Goal: Check status: Check status

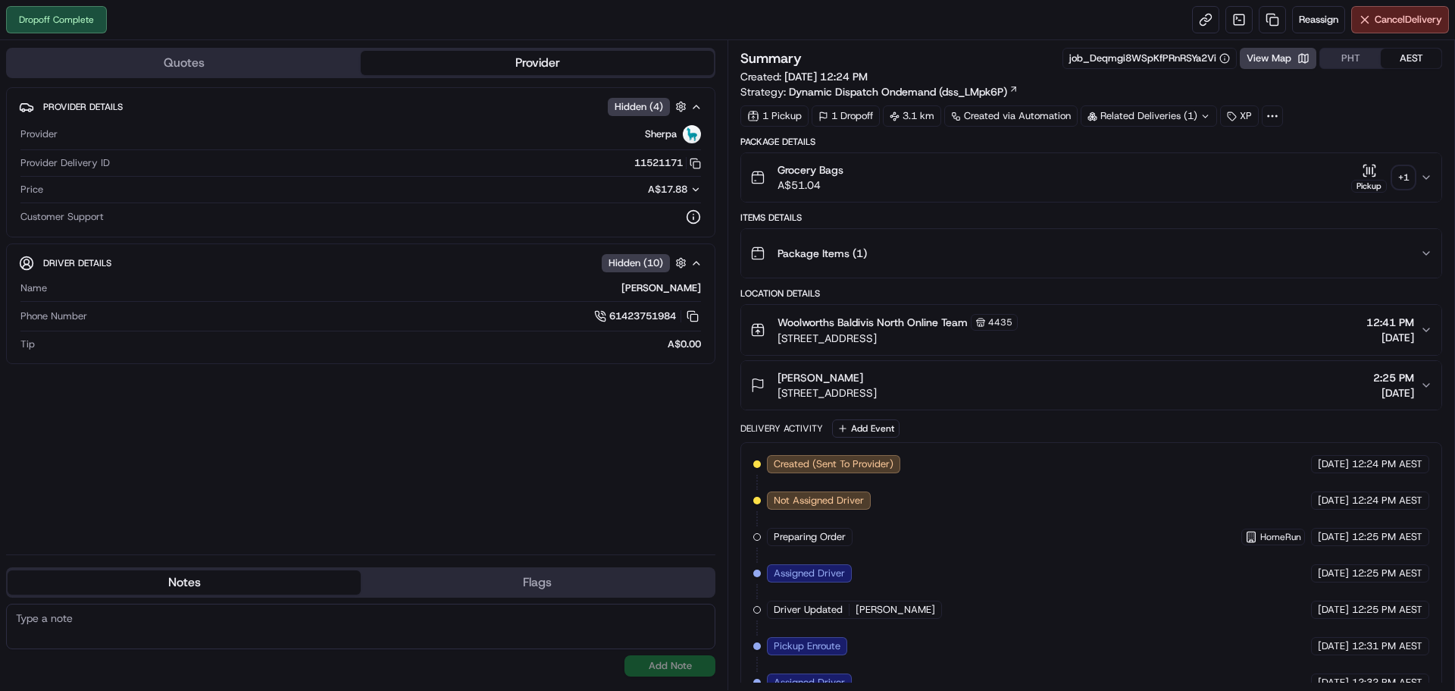
click at [1405, 183] on div "+ 1" at bounding box center [1403, 177] width 21 height 21
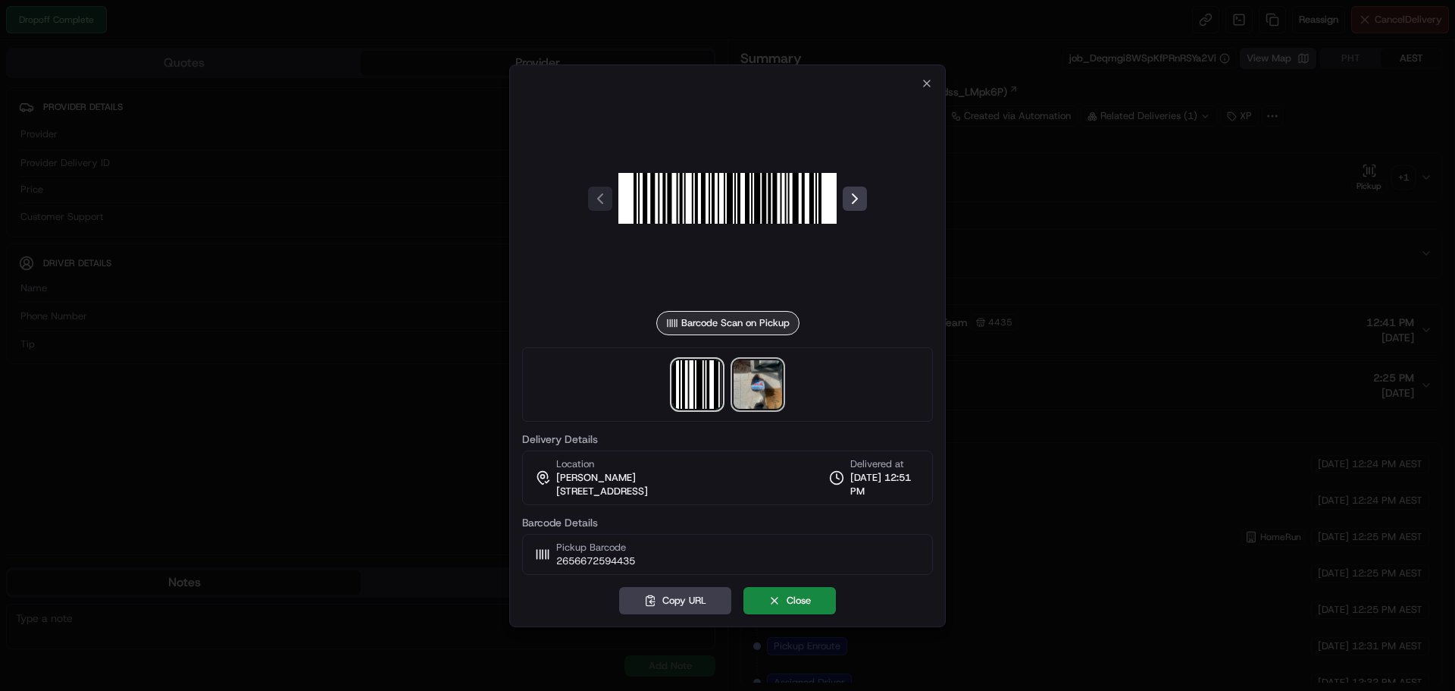
click at [764, 396] on img at bounding box center [758, 384] width 49 height 49
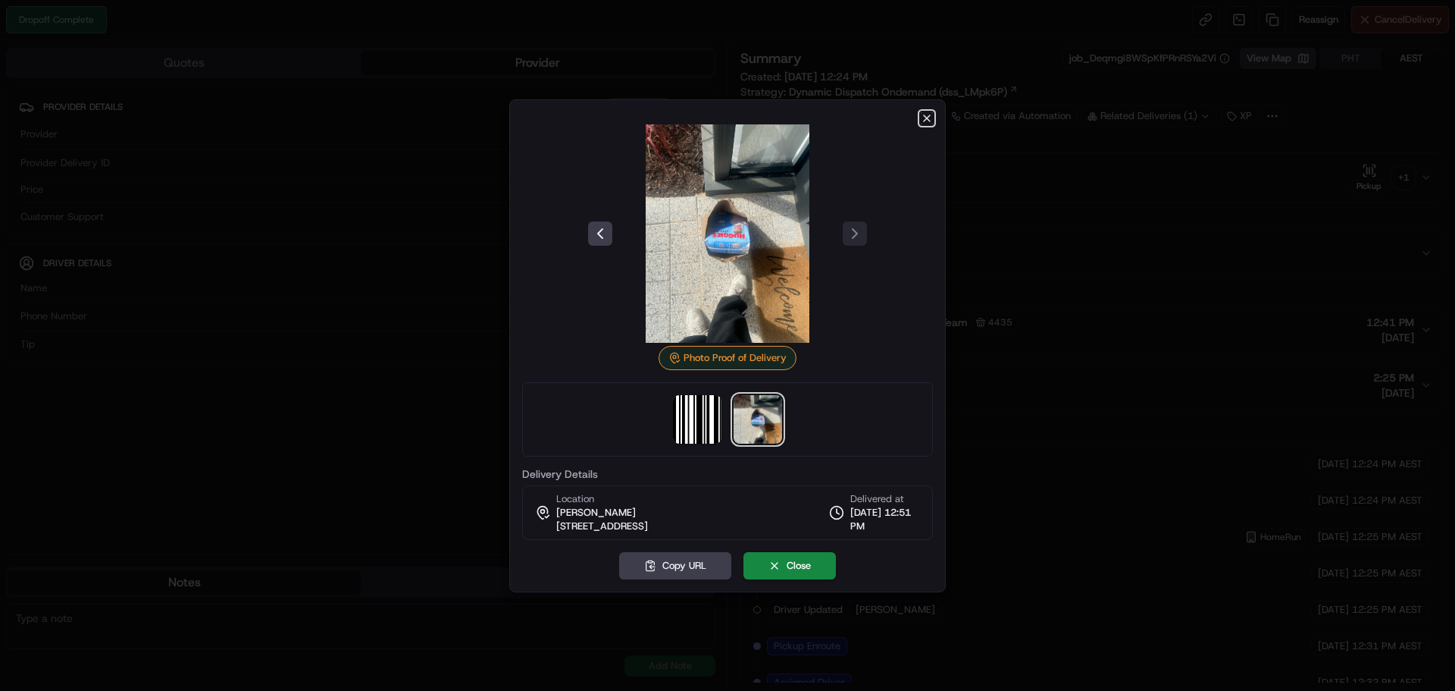
click at [929, 117] on icon "button" at bounding box center [927, 118] width 12 height 12
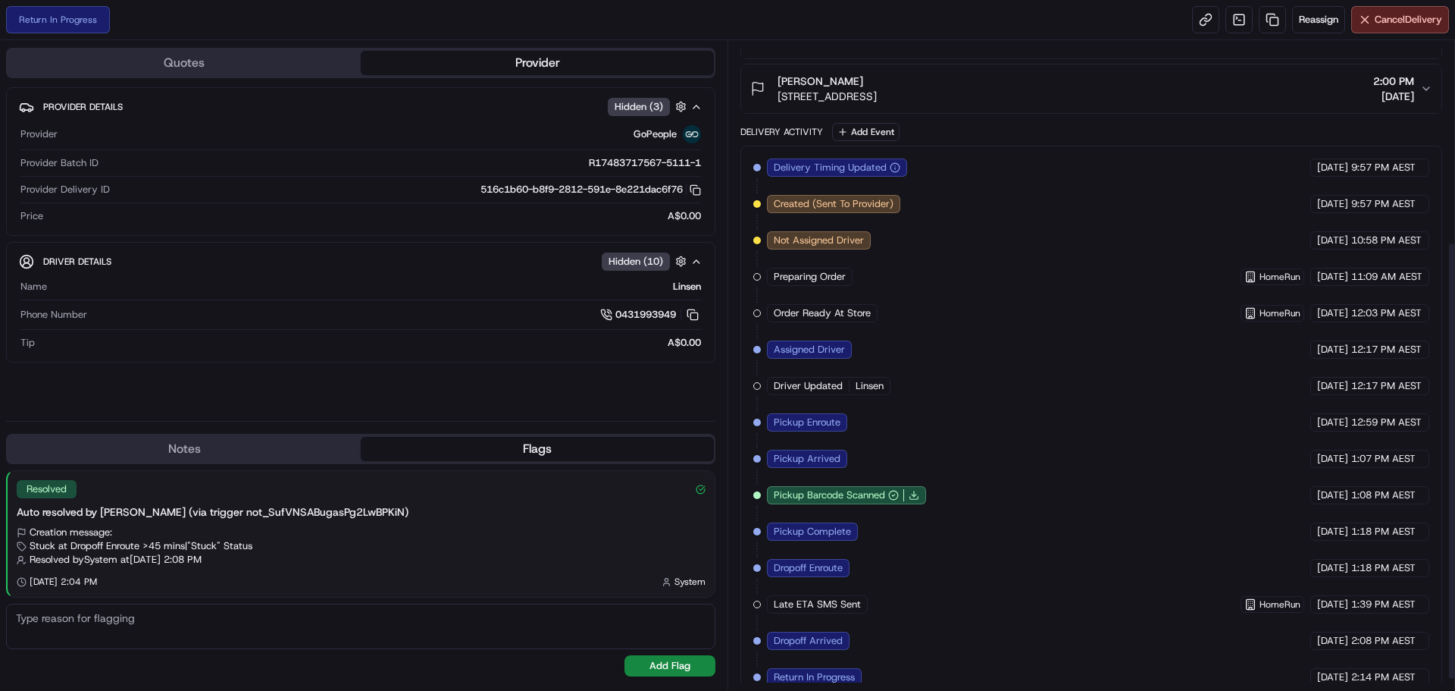
scroll to position [313, 0]
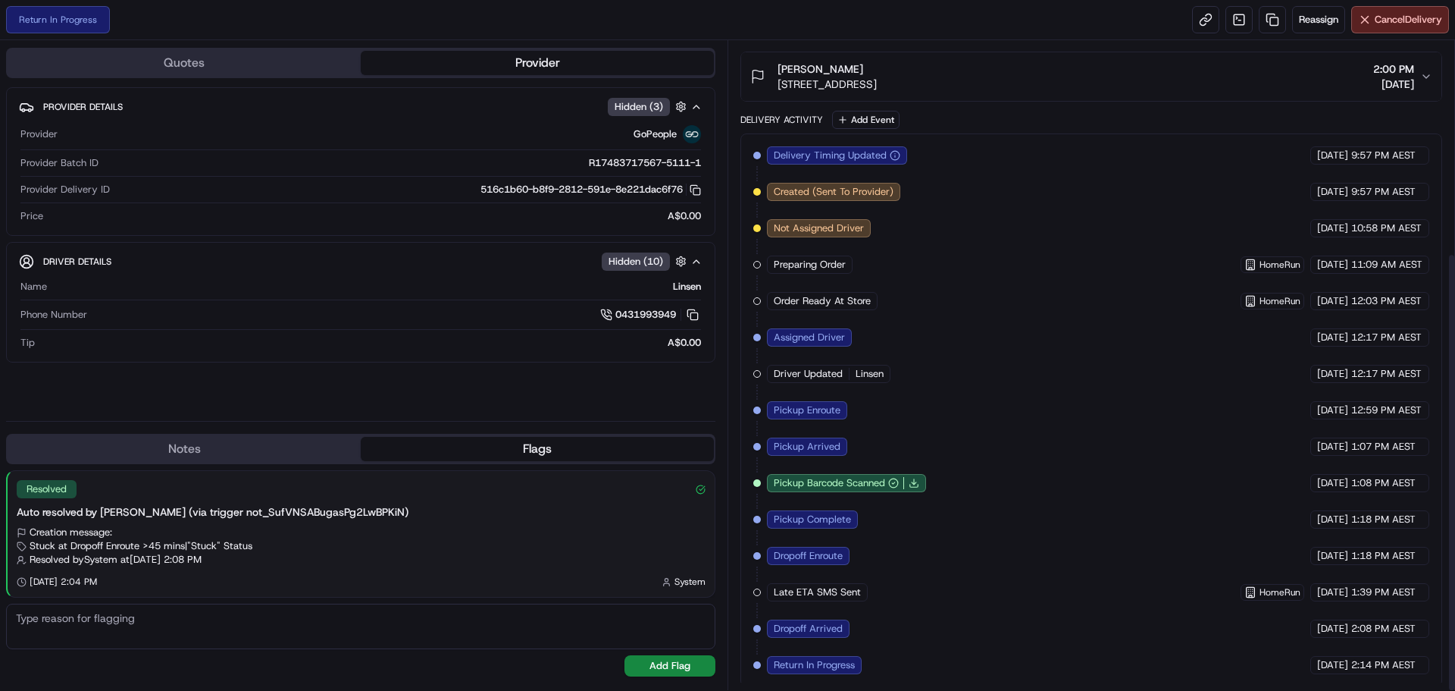
scroll to position [313, 0]
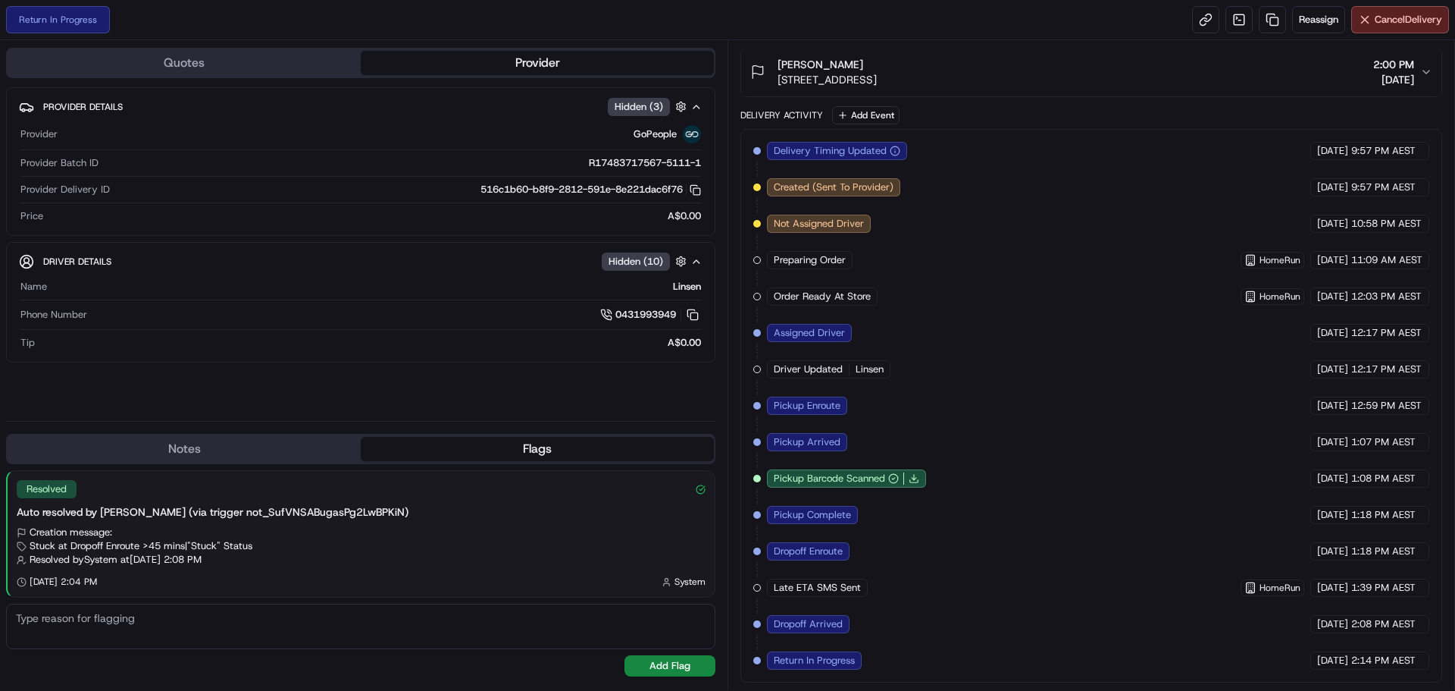
click at [516, 457] on button "Flags" at bounding box center [537, 449] width 353 height 24
click at [303, 444] on button "Notes" at bounding box center [184, 449] width 353 height 24
click at [479, 447] on button "Flags" at bounding box center [537, 449] width 353 height 24
click at [700, 261] on icon "button" at bounding box center [697, 261] width 12 height 12
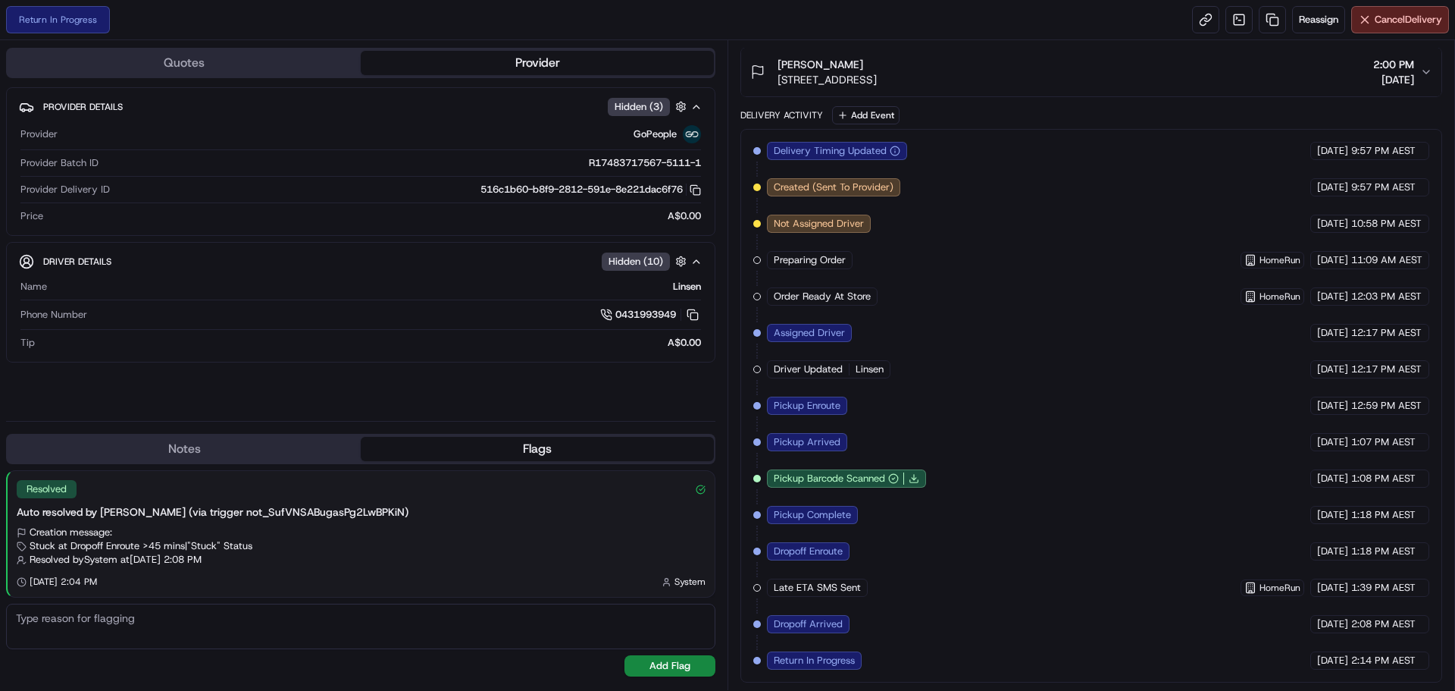
click at [645, 261] on span "Hidden ( 10 )" at bounding box center [636, 262] width 55 height 14
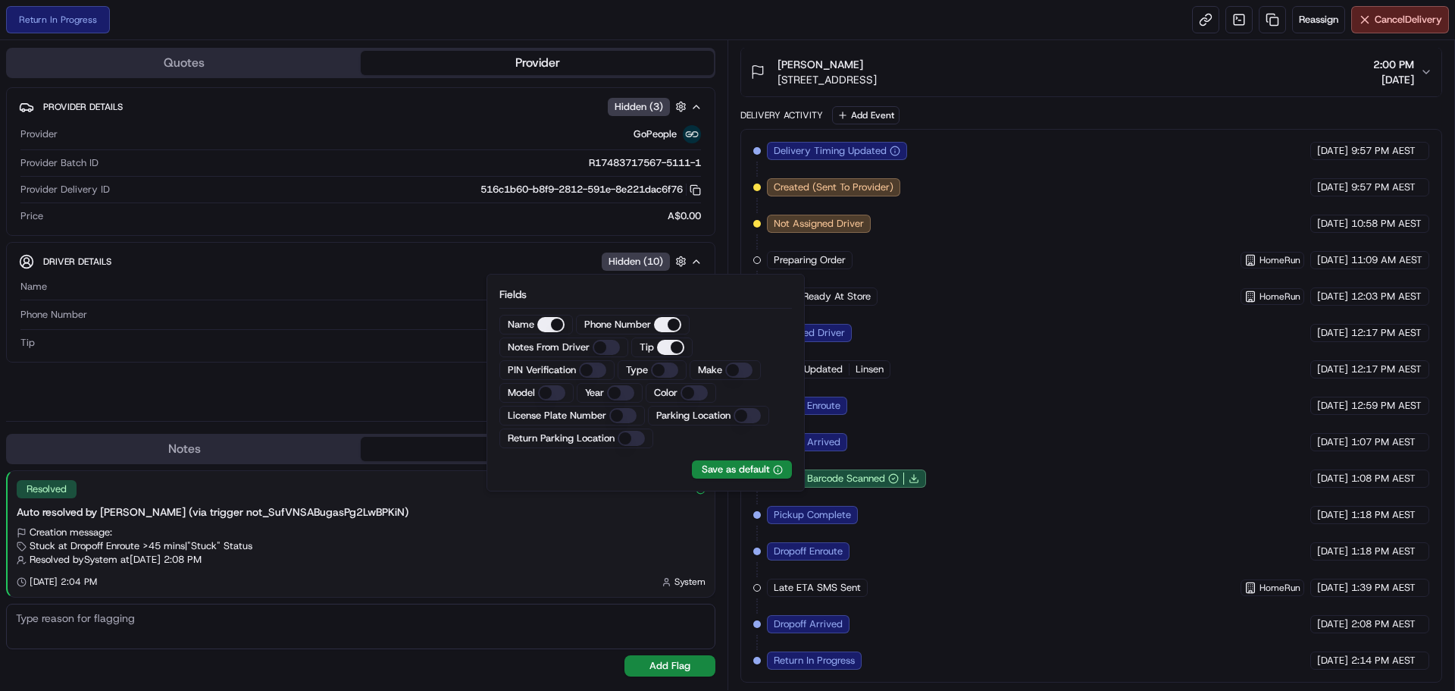
click at [647, 265] on span "Hidden ( 10 )" at bounding box center [636, 262] width 55 height 14
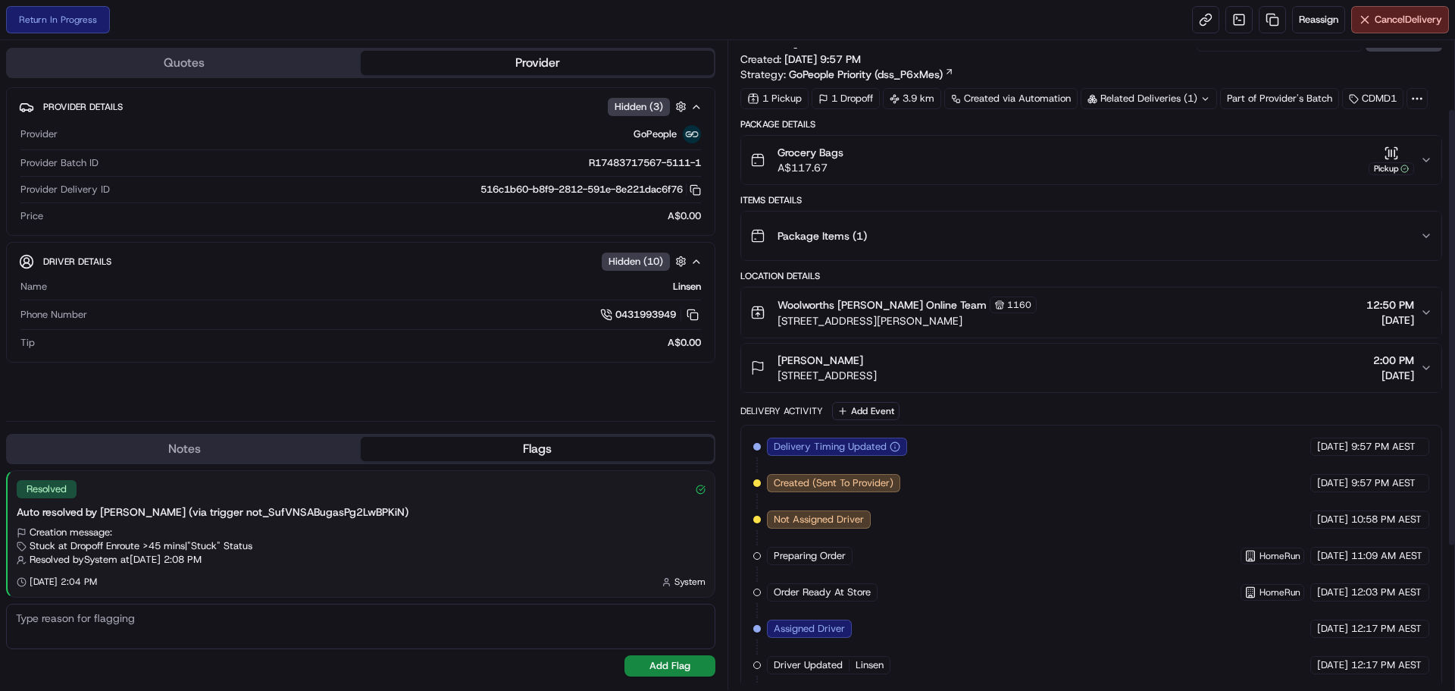
scroll to position [0, 0]
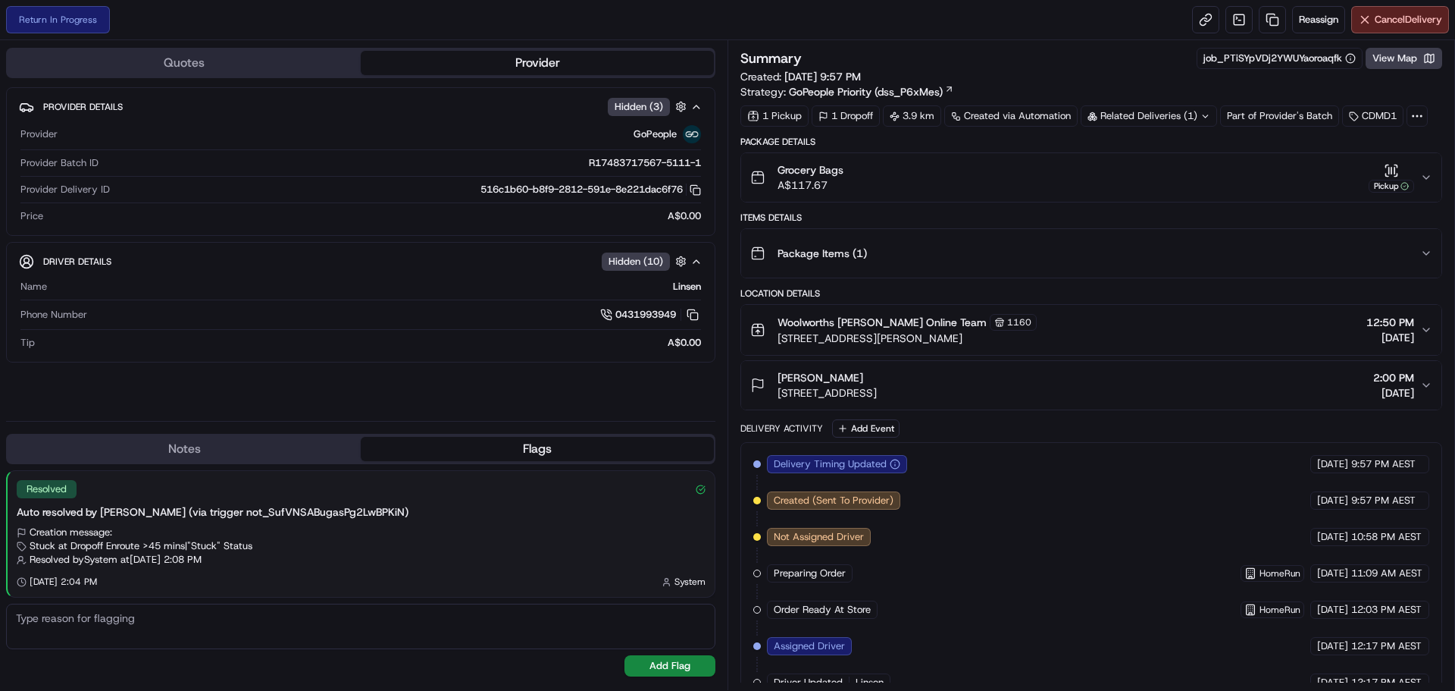
click at [1209, 113] on icon at bounding box center [1206, 116] width 10 height 10
click at [1200, 114] on icon at bounding box center [1204, 116] width 10 height 10
drag, startPoint x: 1176, startPoint y: 94, endPoint x: 1124, endPoint y: 64, distance: 59.8
click at [1124, 64] on div "Summary job_PTiSYpVDj2YWUYaoroaqfk View Map" at bounding box center [1092, 58] width 702 height 21
click at [1402, 60] on button "View Map" at bounding box center [1404, 58] width 77 height 21
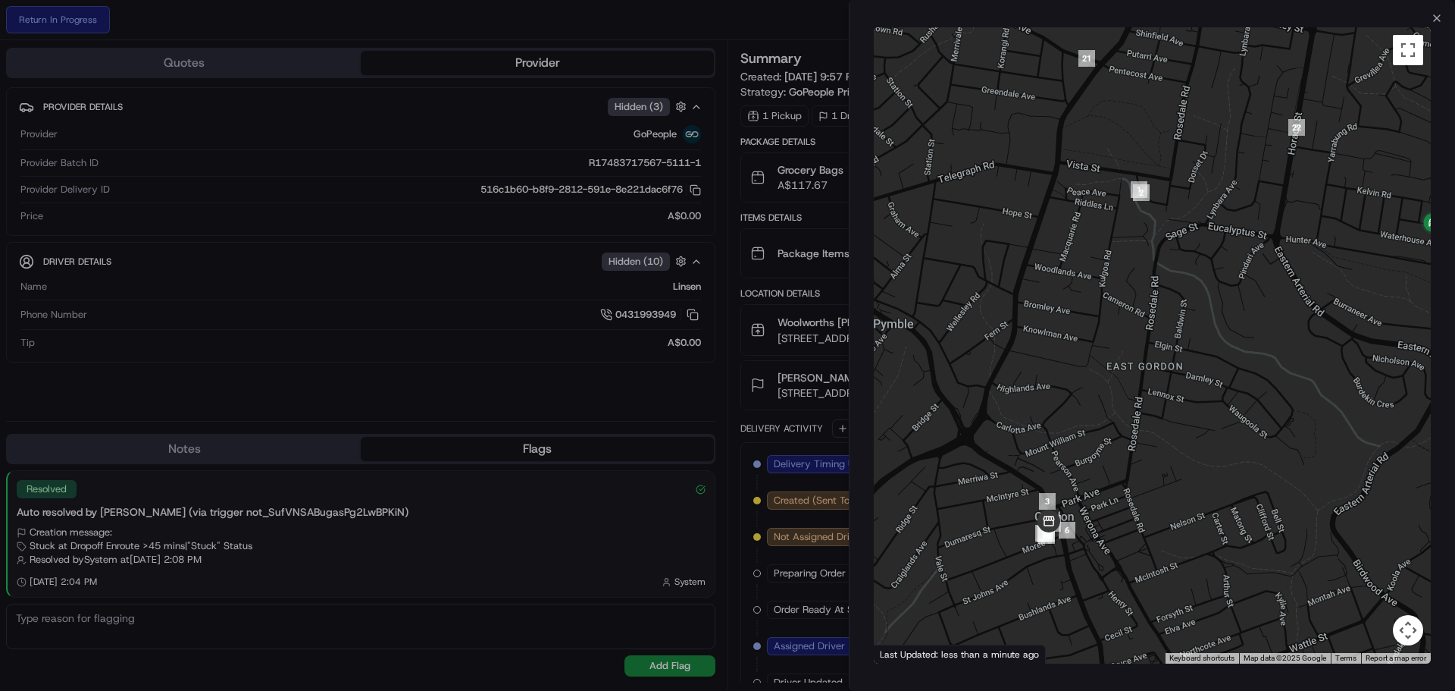
drag, startPoint x: 1157, startPoint y: 230, endPoint x: 1231, endPoint y: 243, distance: 75.3
click at [1231, 243] on div at bounding box center [1152, 345] width 557 height 636
click at [1434, 15] on icon "button" at bounding box center [1437, 18] width 6 height 6
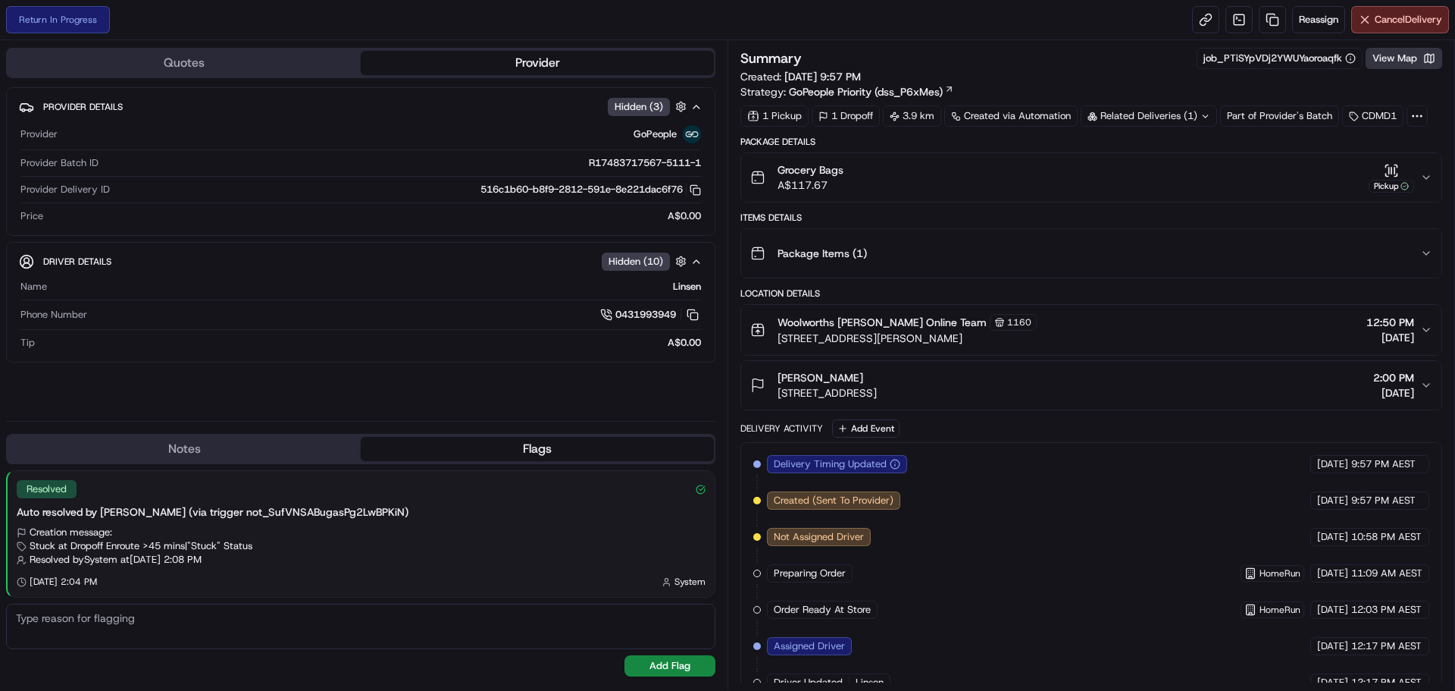
click at [1396, 52] on button "View Map" at bounding box center [1404, 58] width 77 height 21
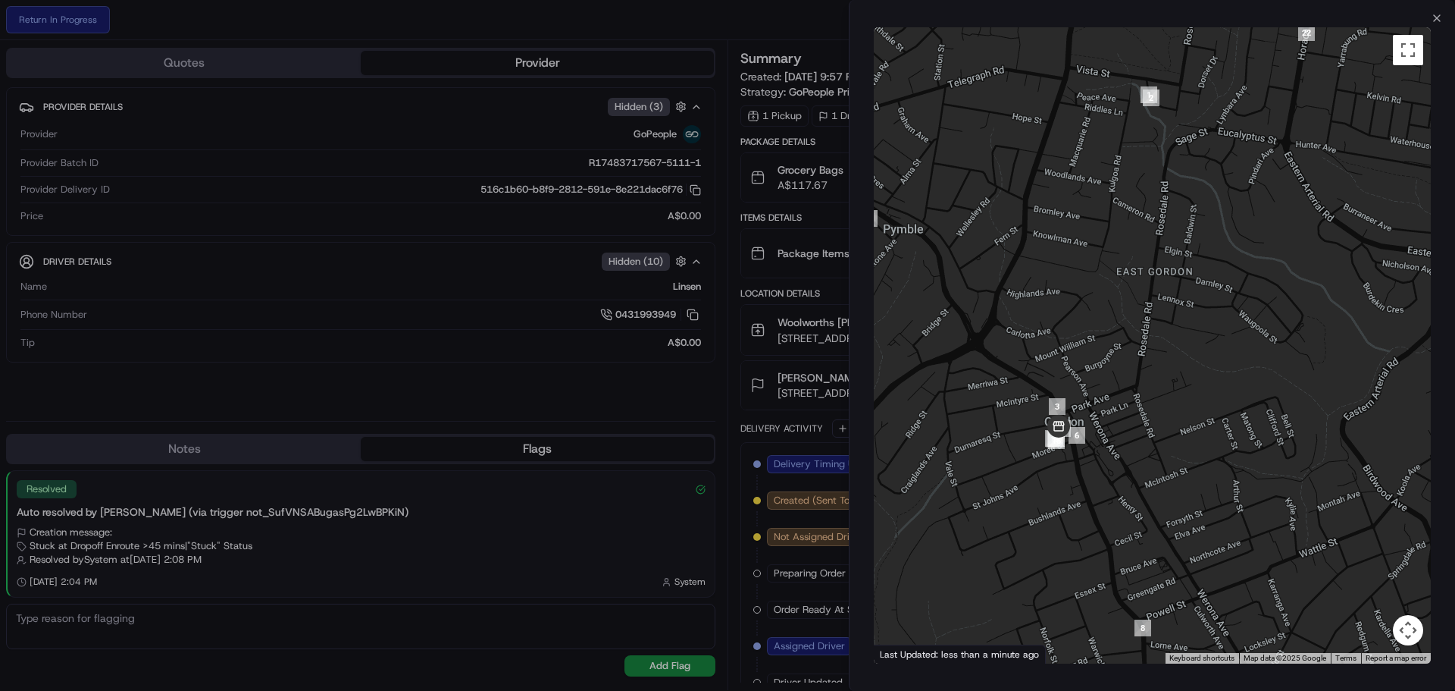
drag, startPoint x: 1151, startPoint y: 383, endPoint x: 1167, endPoint y: 257, distance: 126.9
click at [1167, 257] on div at bounding box center [1152, 345] width 557 height 636
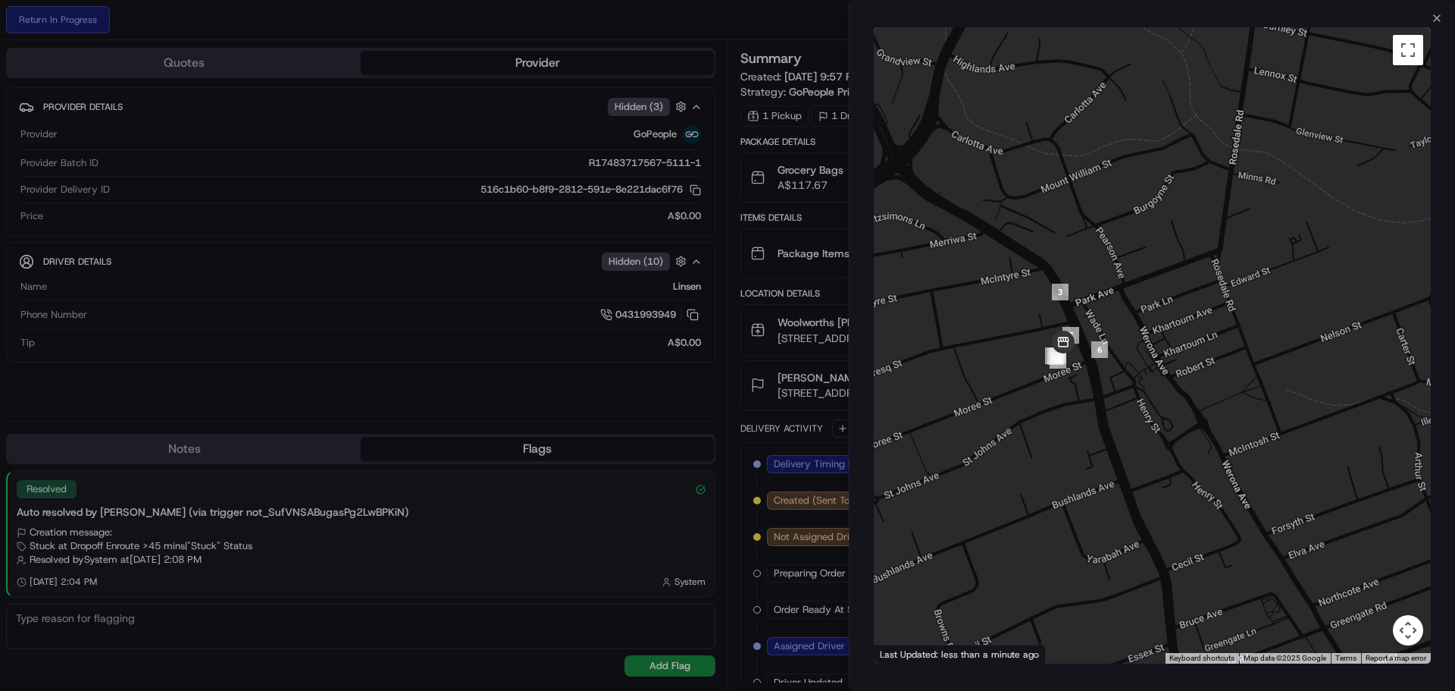
drag, startPoint x: 1124, startPoint y: 211, endPoint x: 1170, endPoint y: 384, distance: 178.7
click at [1170, 384] on div at bounding box center [1152, 345] width 557 height 636
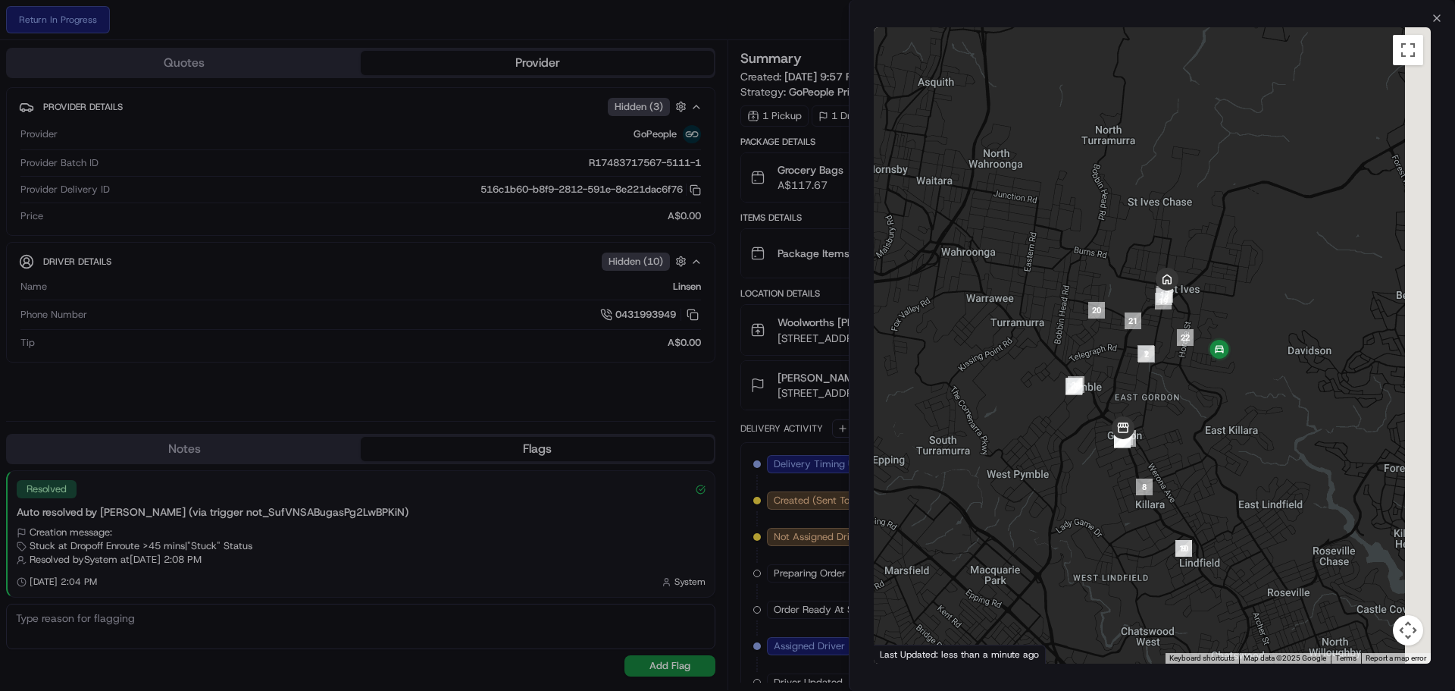
drag, startPoint x: 1205, startPoint y: 321, endPoint x: 1139, endPoint y: 431, distance: 127.9
click at [1139, 431] on div at bounding box center [1152, 345] width 557 height 636
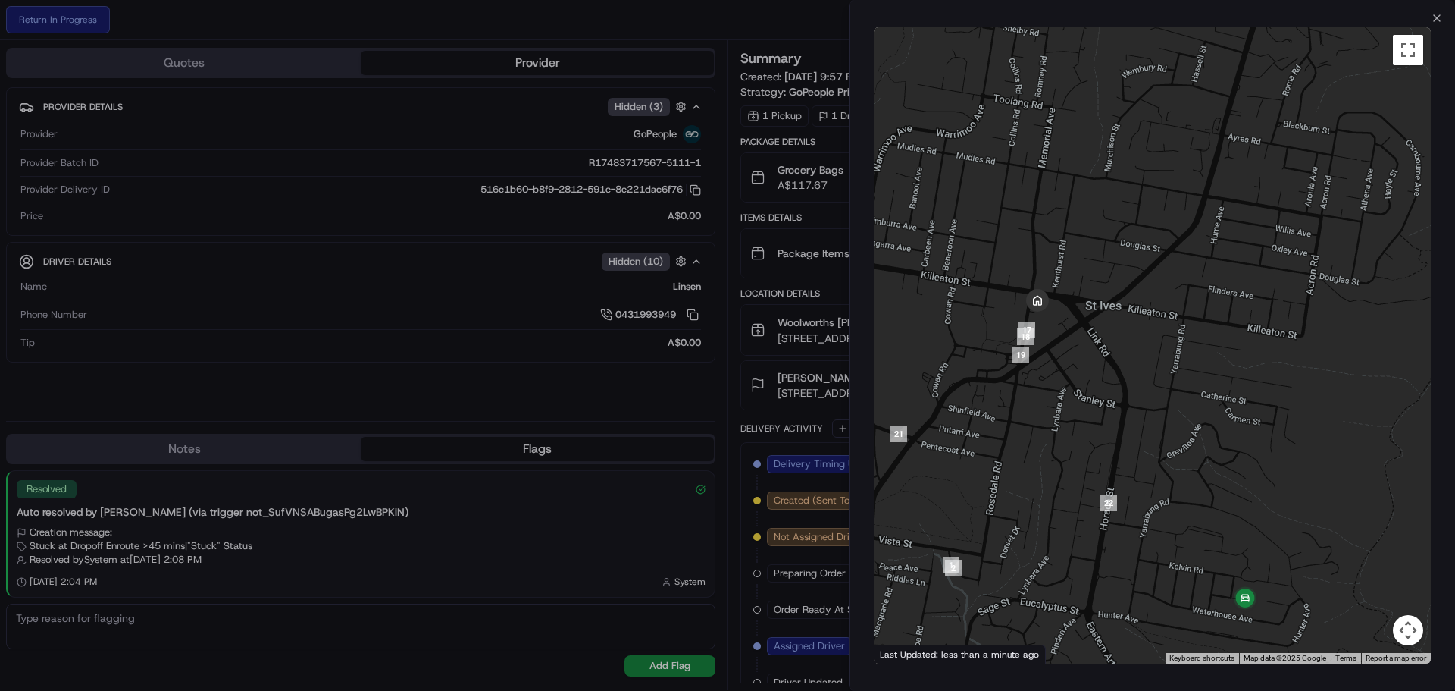
drag, startPoint x: 1114, startPoint y: 334, endPoint x: 1172, endPoint y: 297, distance: 68.5
click at [1172, 297] on div at bounding box center [1152, 345] width 557 height 636
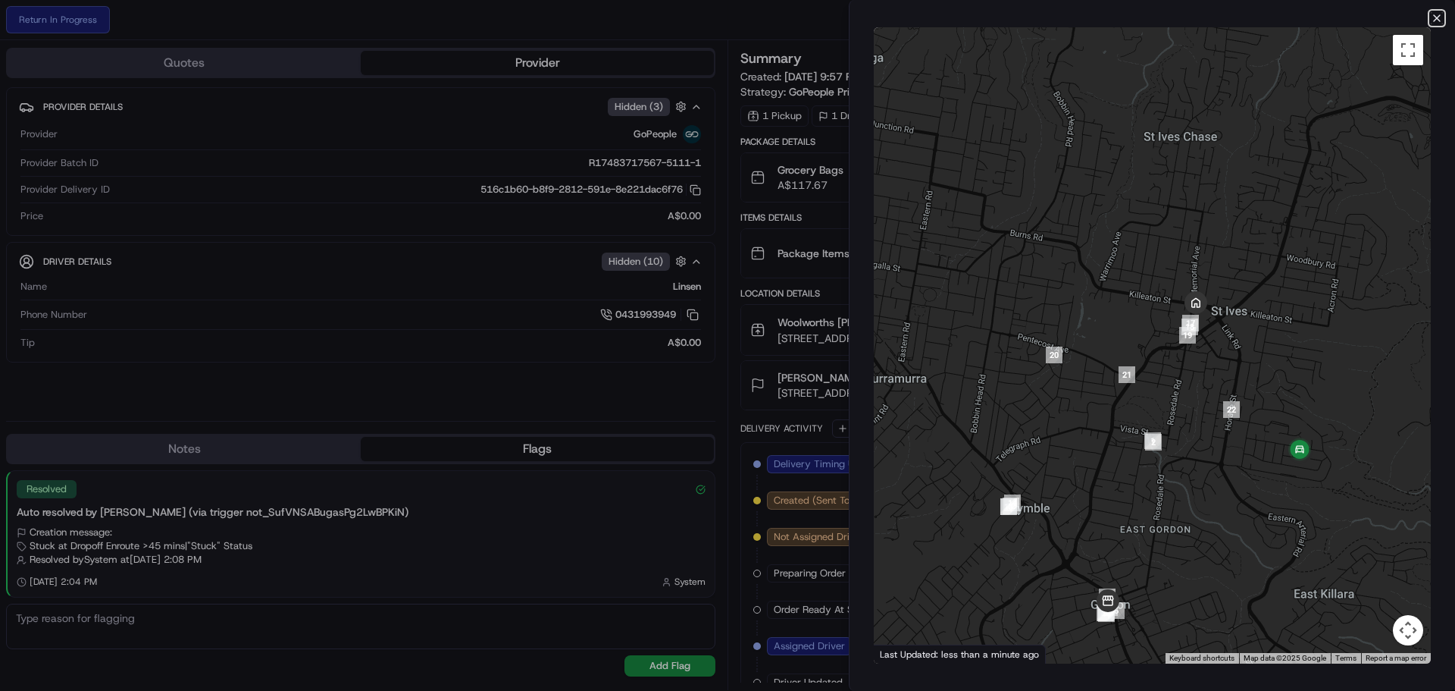
click at [1437, 14] on icon "button" at bounding box center [1437, 18] width 12 height 12
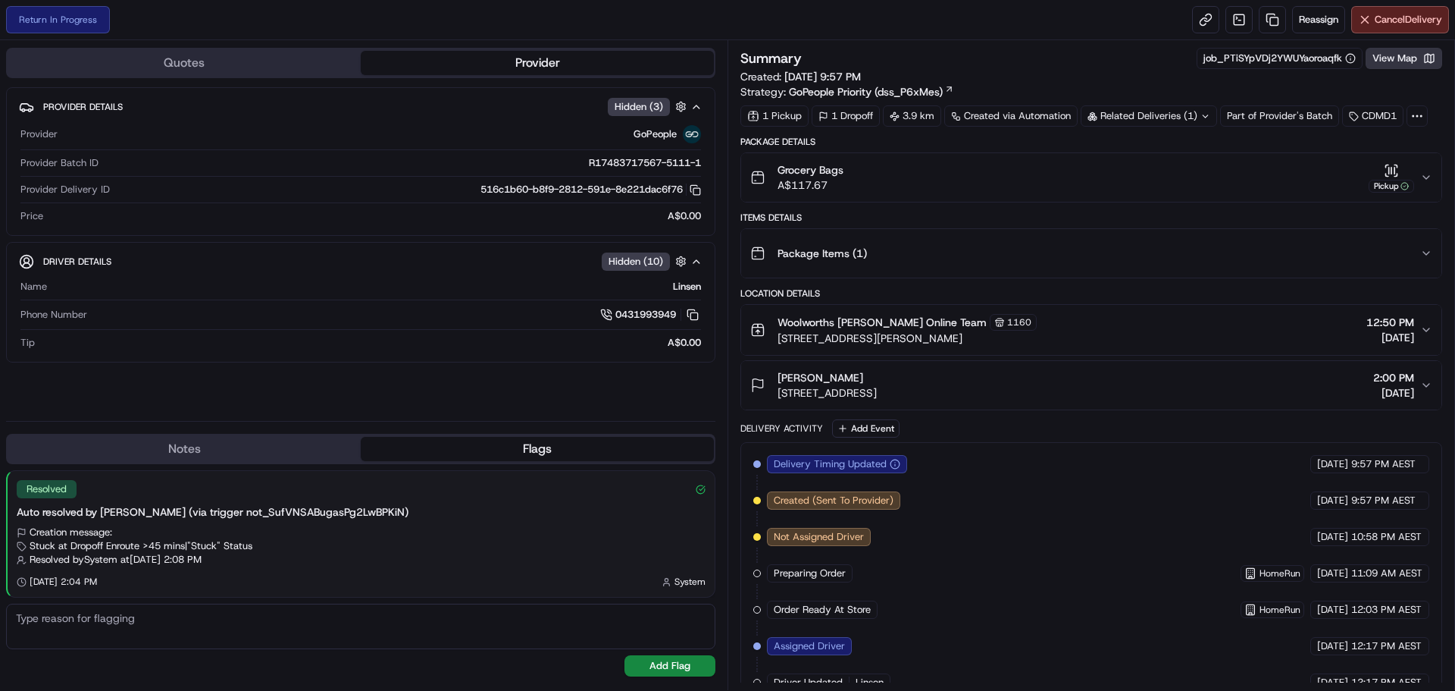
click at [1400, 63] on button "View Map" at bounding box center [1404, 58] width 77 height 21
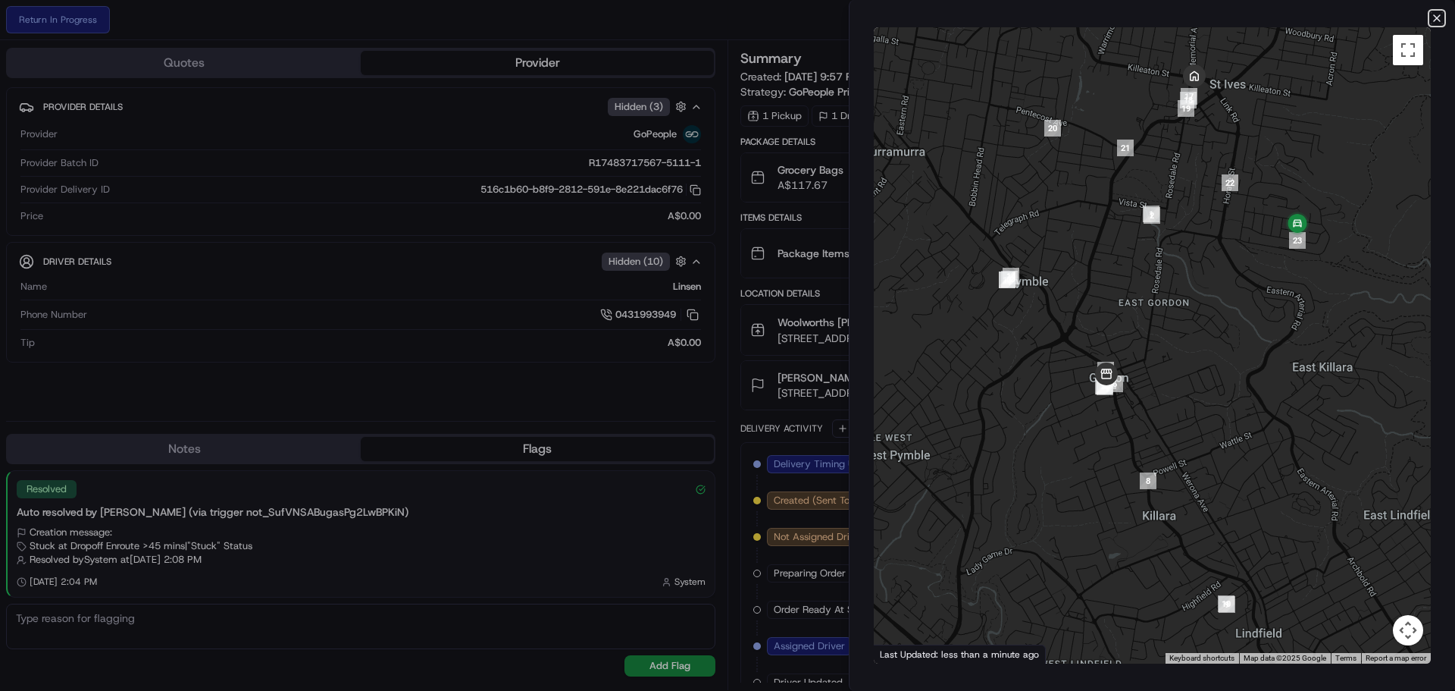
click at [1436, 15] on icon "button" at bounding box center [1437, 18] width 12 height 12
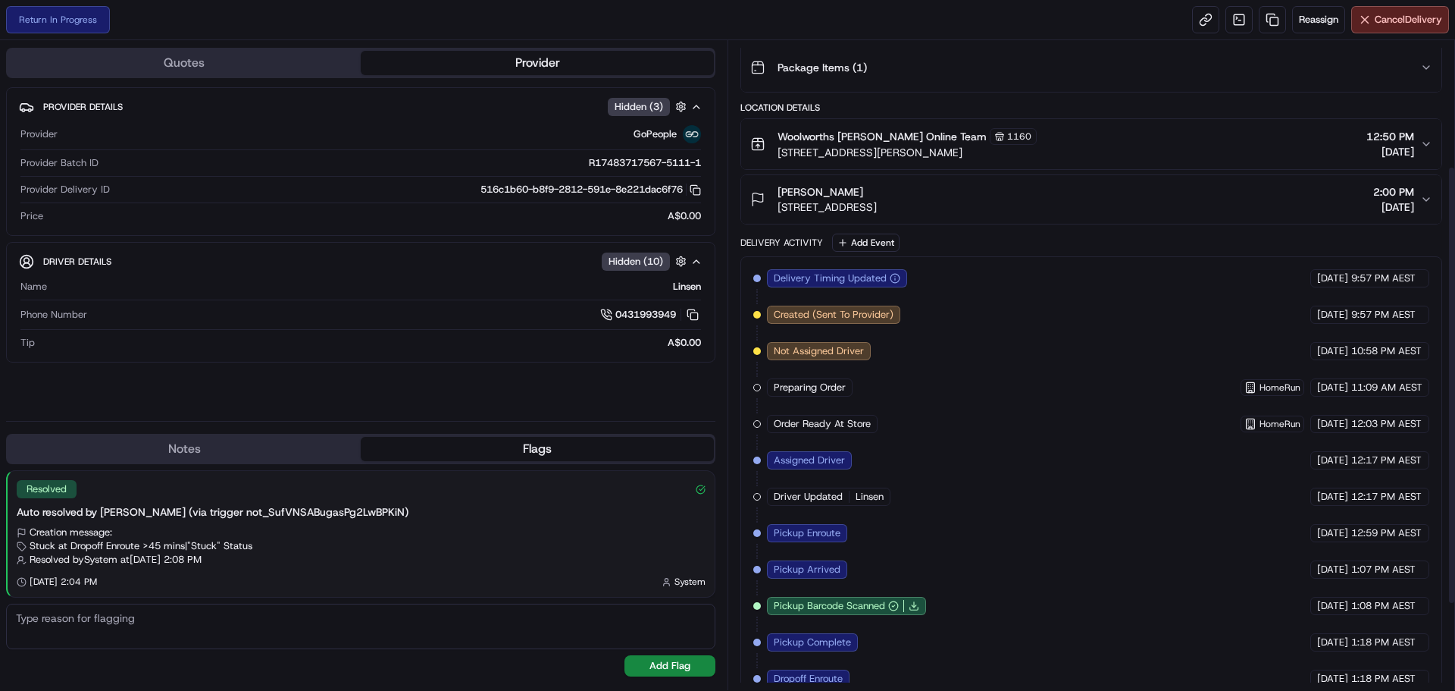
scroll to position [313, 0]
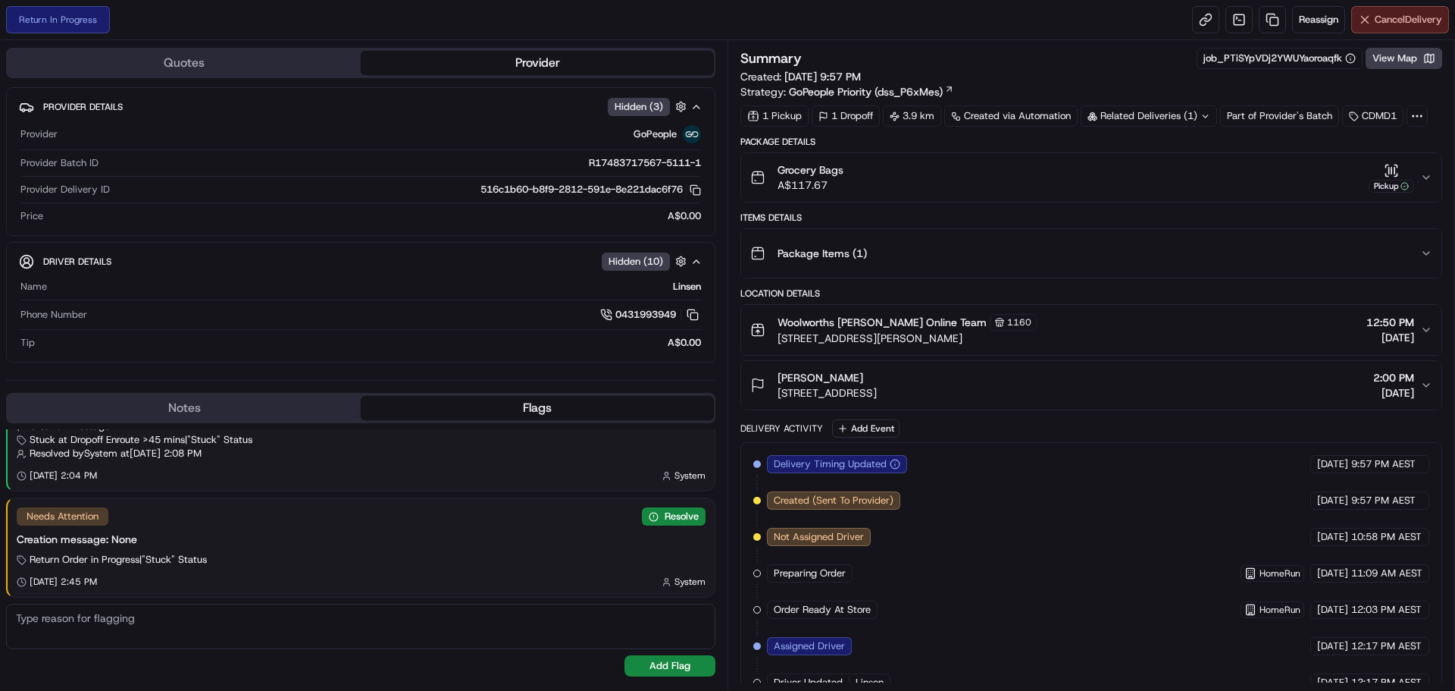
click at [1427, 24] on span "Cancel Delivery" at bounding box center [1408, 20] width 67 height 14
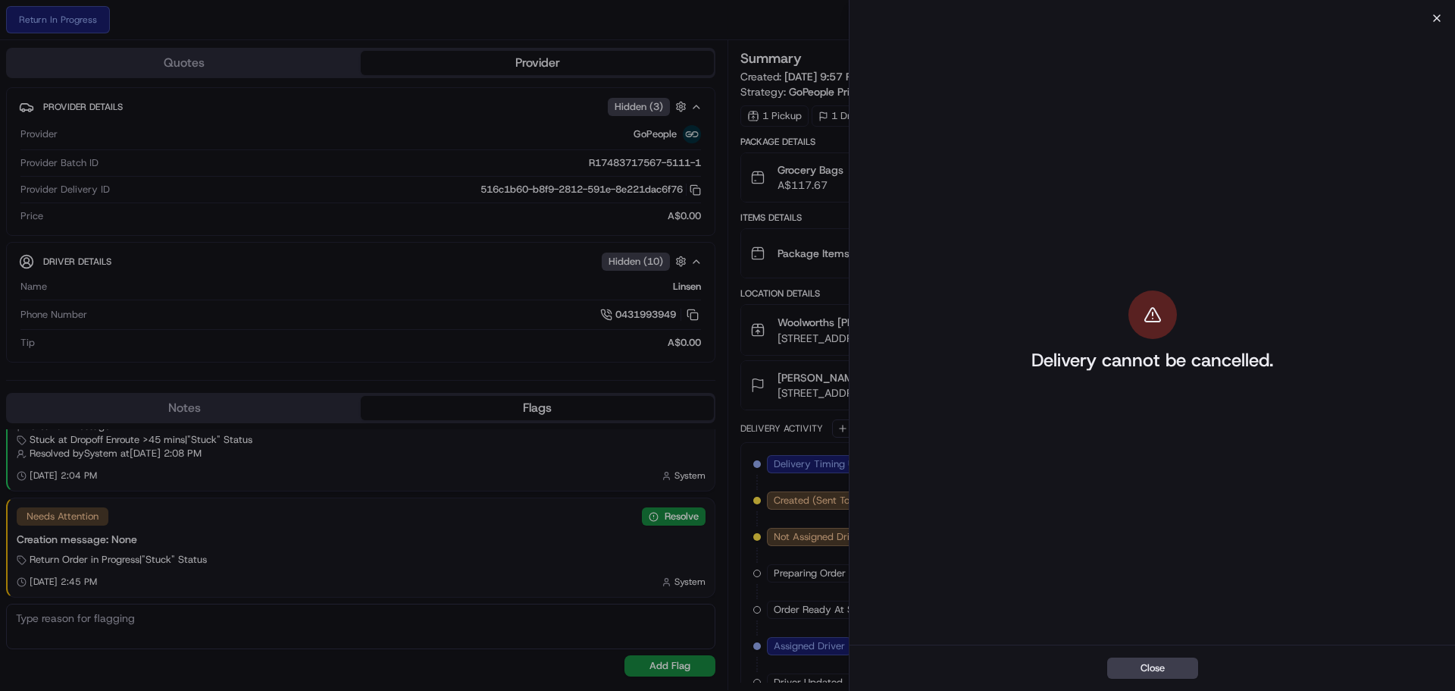
click at [1442, 14] on icon "button" at bounding box center [1437, 18] width 12 height 12
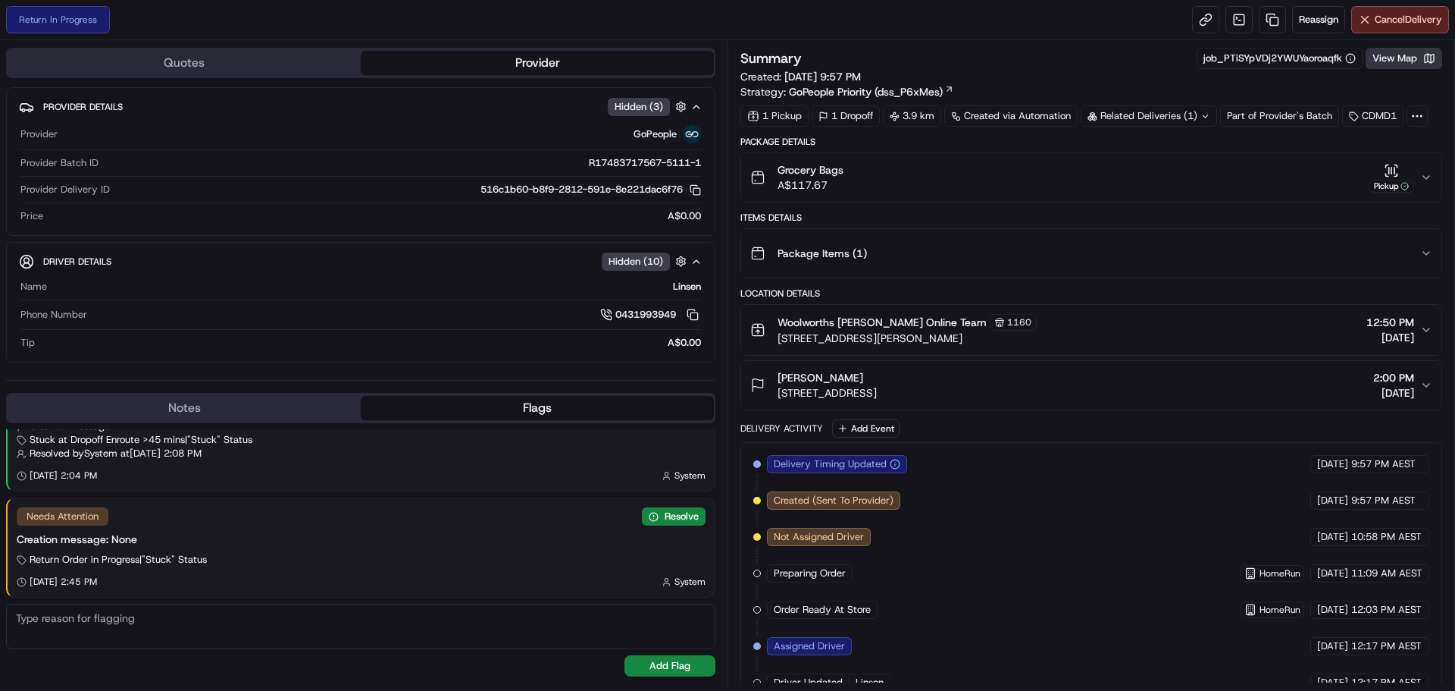
click at [1390, 52] on button "View Map" at bounding box center [1404, 58] width 77 height 21
